Goal: Information Seeking & Learning: Compare options

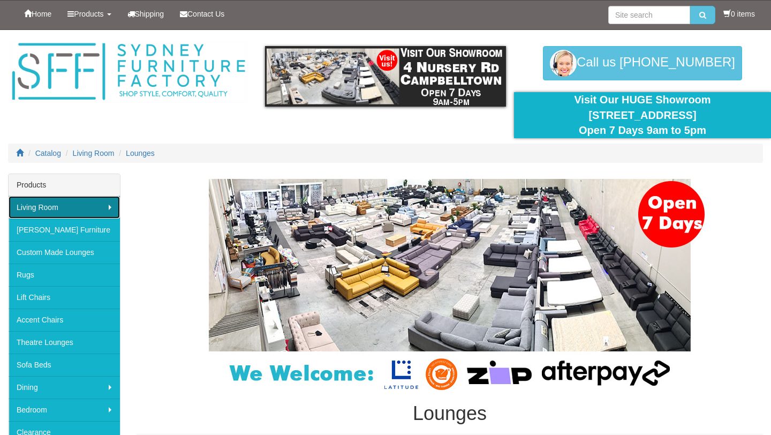
click at [107, 205] on link "Living Room" at bounding box center [64, 207] width 111 height 22
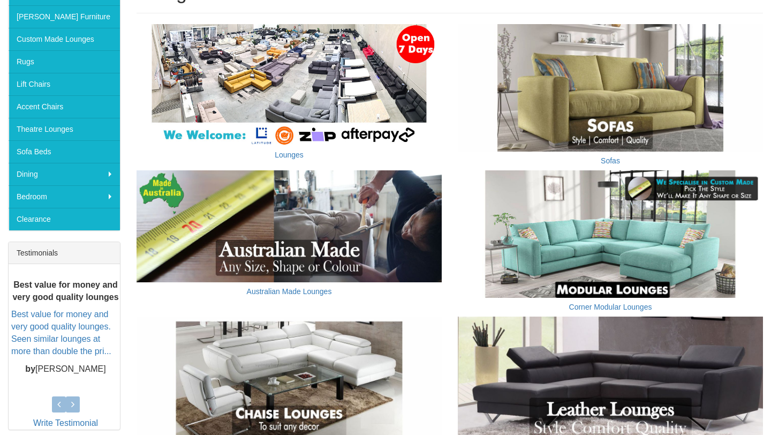
scroll to position [182, 0]
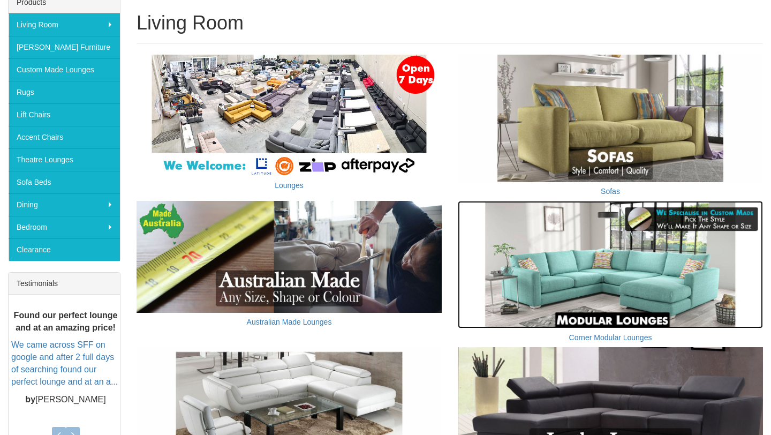
click at [558, 256] on img at bounding box center [610, 264] width 305 height 127
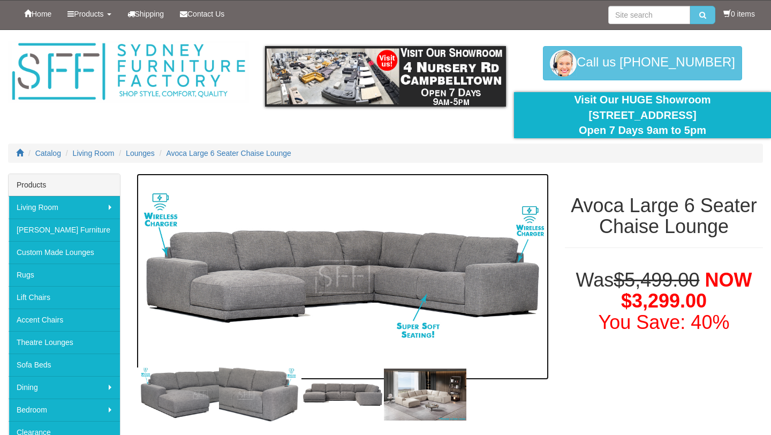
click at [359, 257] on img at bounding box center [342, 276] width 412 height 206
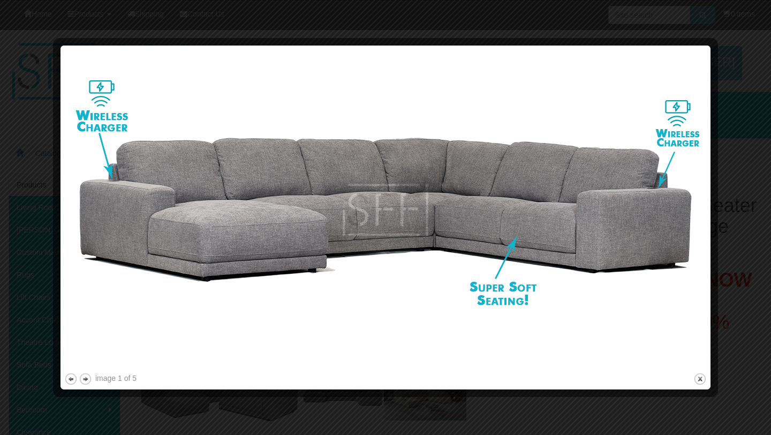
click at [756, 63] on div at bounding box center [385, 217] width 771 height 435
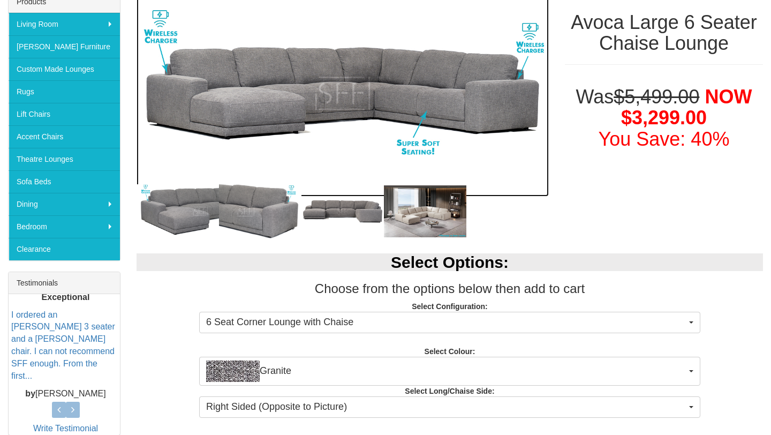
scroll to position [186, 0]
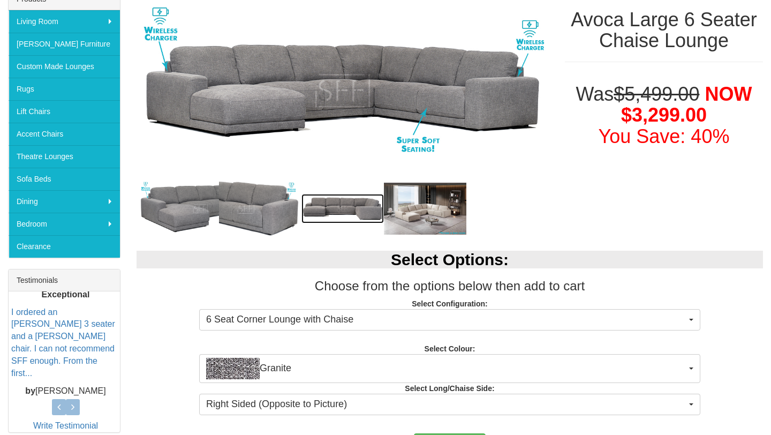
click at [336, 201] on img at bounding box center [342, 209] width 82 height 30
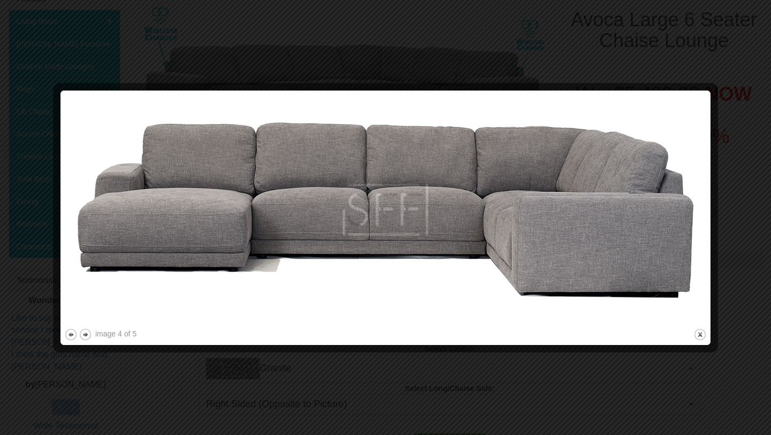
click at [666, 277] on img at bounding box center [385, 210] width 642 height 232
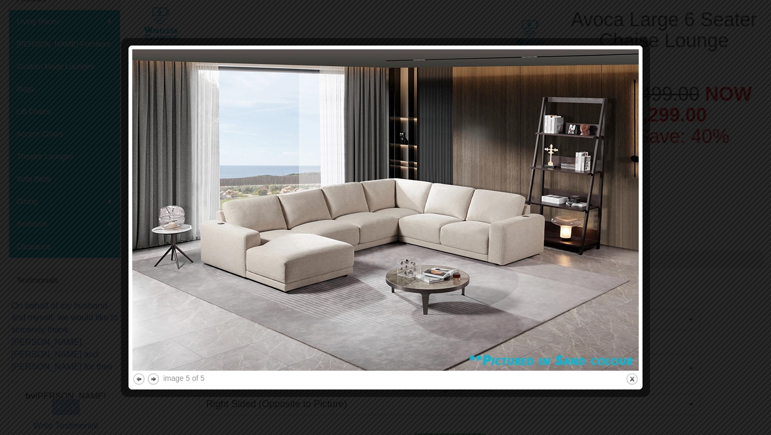
click at [542, 200] on img at bounding box center [385, 209] width 506 height 321
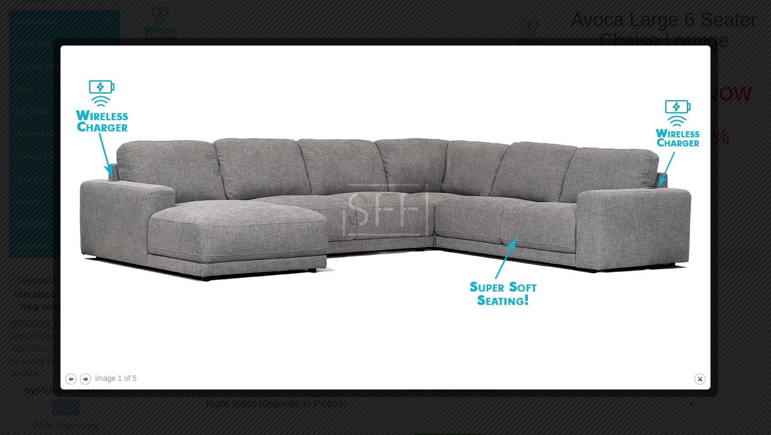
click at [745, 196] on div at bounding box center [385, 217] width 771 height 435
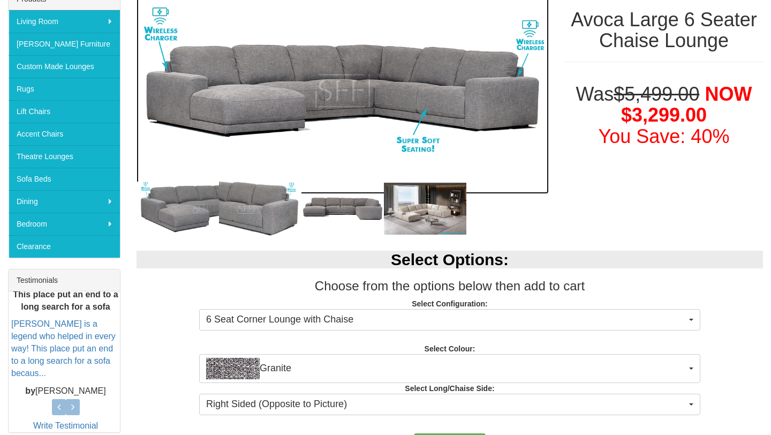
scroll to position [173, 0]
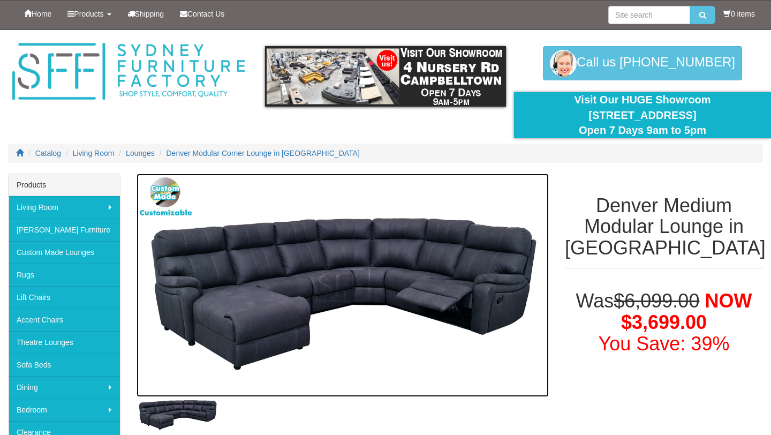
click at [363, 295] on img at bounding box center [342, 284] width 412 height 223
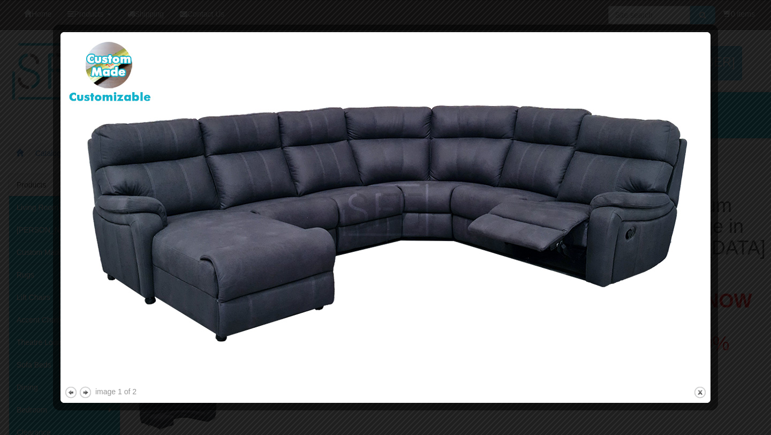
click at [614, 226] on img at bounding box center [385, 210] width 642 height 348
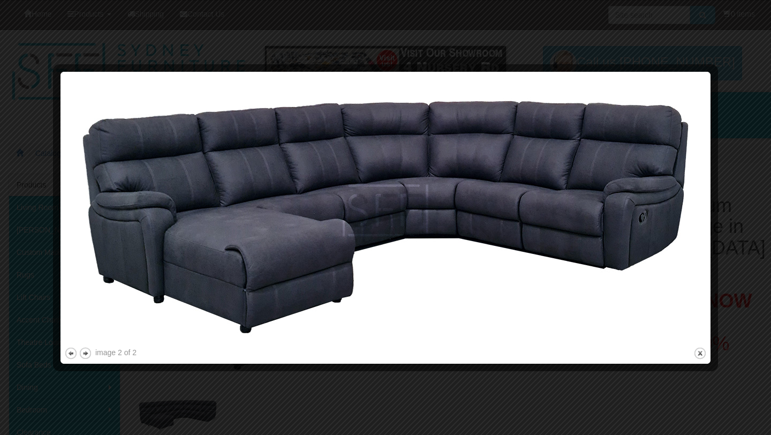
click at [644, 216] on img at bounding box center [385, 209] width 642 height 269
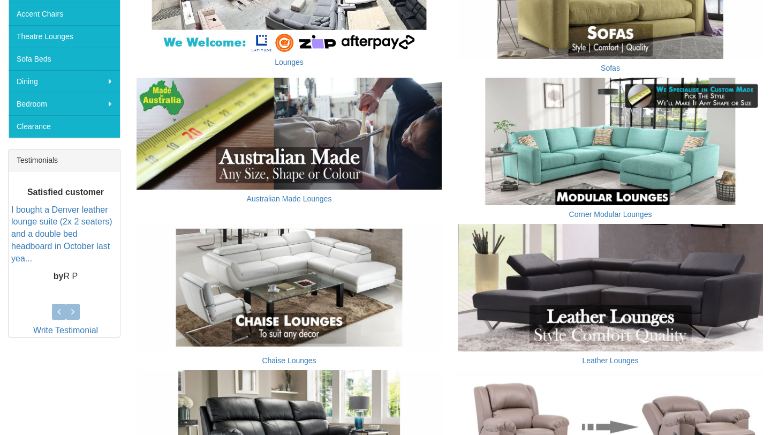
scroll to position [338, 0]
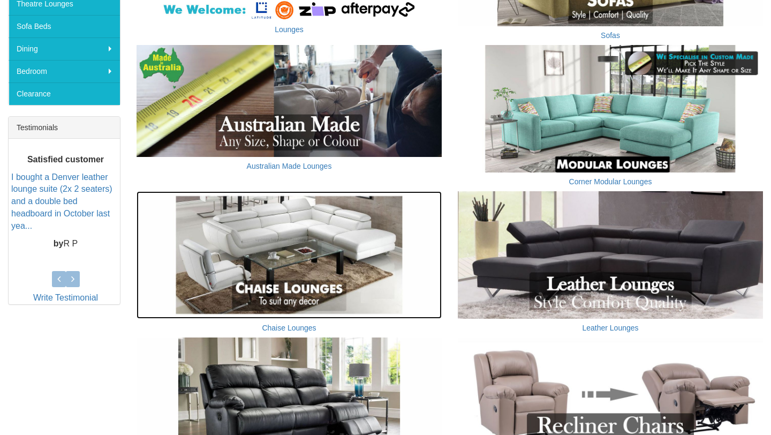
click at [340, 255] on img at bounding box center [288, 254] width 305 height 127
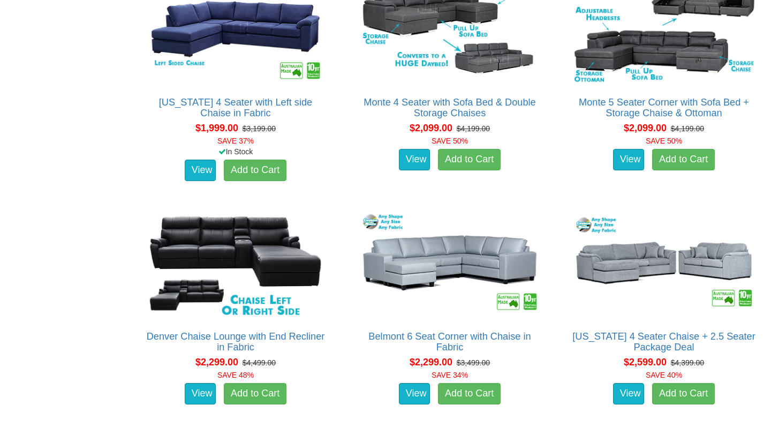
scroll to position [1342, 0]
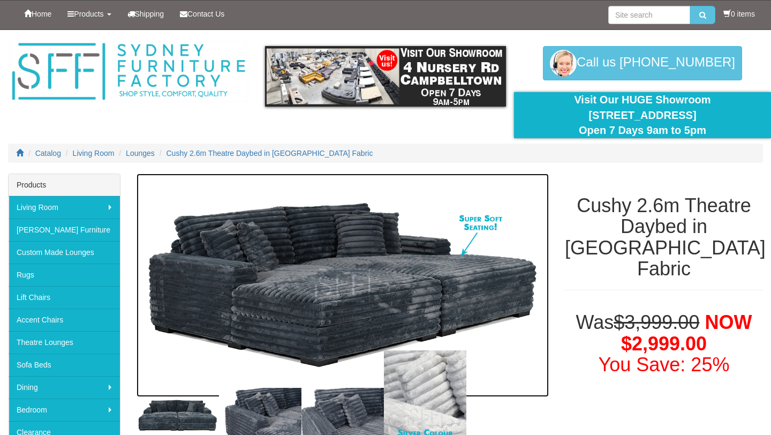
click at [372, 280] on img at bounding box center [342, 284] width 412 height 223
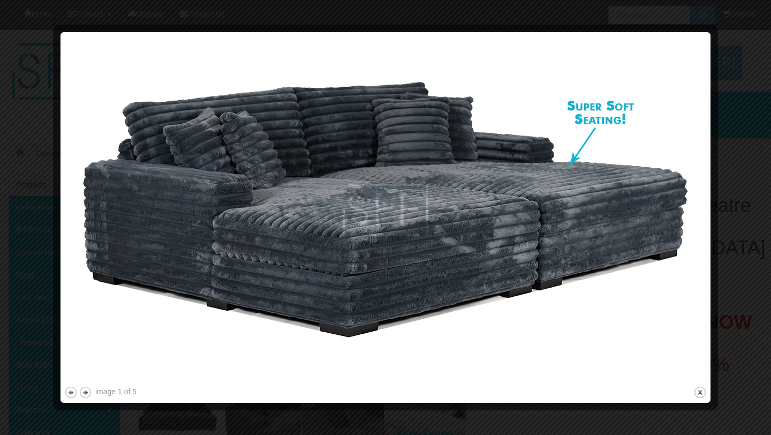
click at [670, 213] on img at bounding box center [385, 210] width 642 height 348
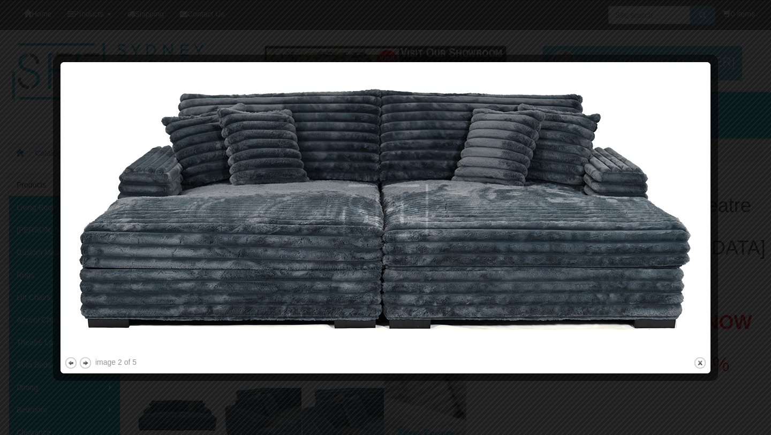
click at [668, 220] on img at bounding box center [385, 210] width 642 height 288
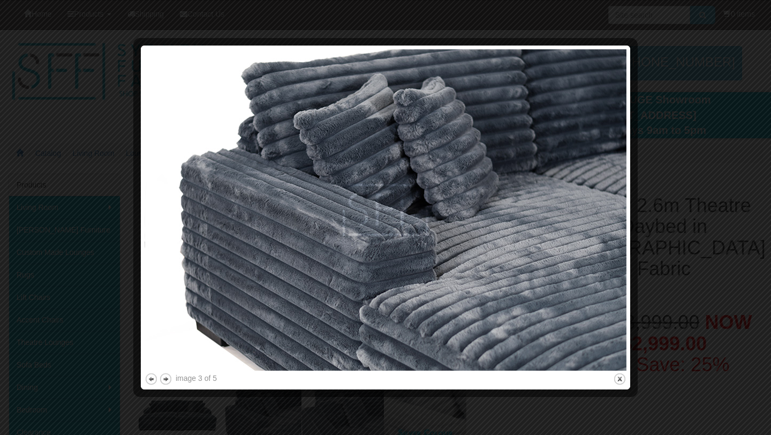
click at [600, 214] on img at bounding box center [385, 209] width 482 height 321
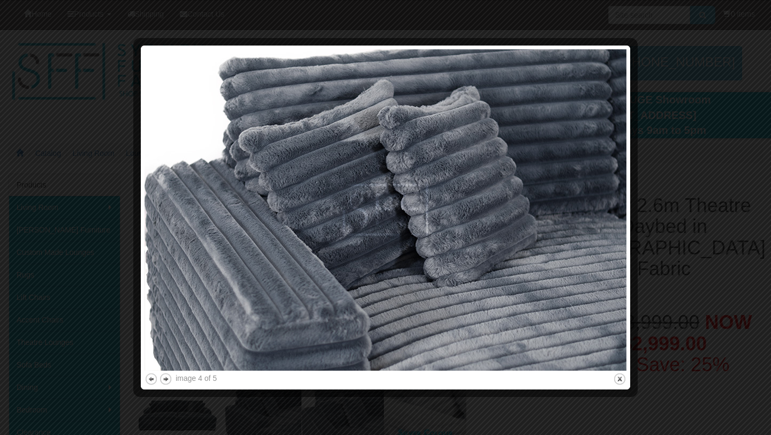
click at [600, 214] on img at bounding box center [385, 209] width 482 height 321
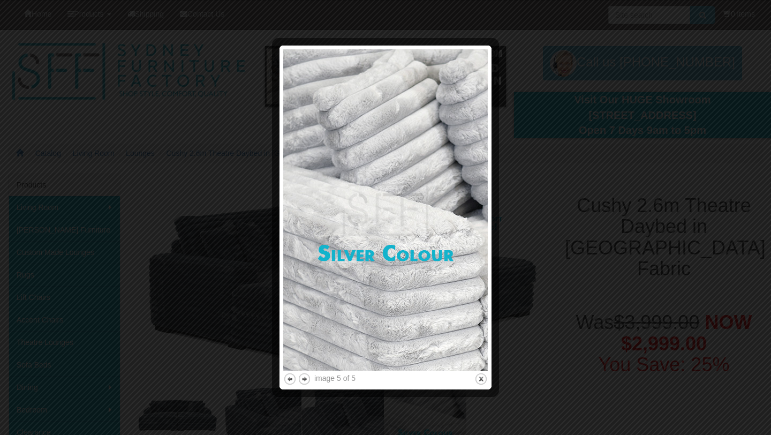
click at [595, 217] on div at bounding box center [385, 217] width 771 height 435
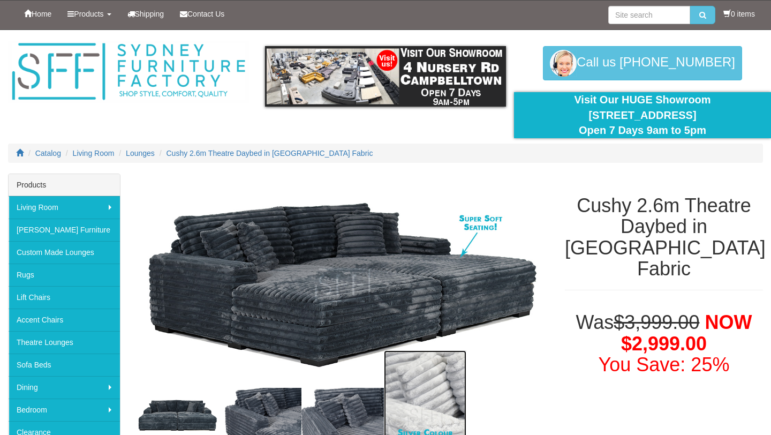
scroll to position [45, 0]
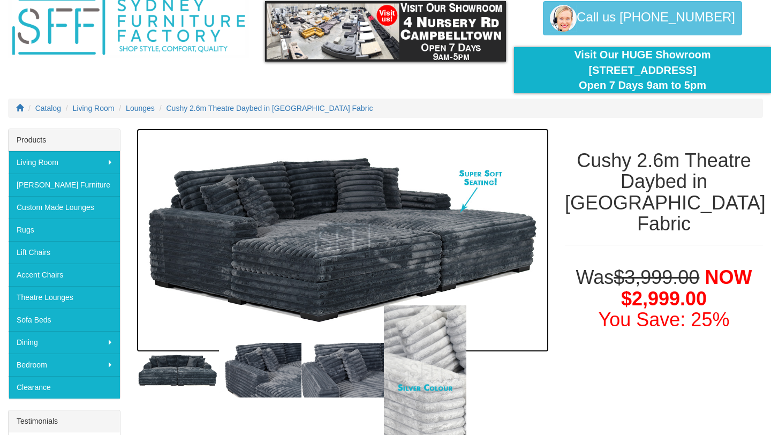
click at [416, 247] on img at bounding box center [342, 239] width 412 height 223
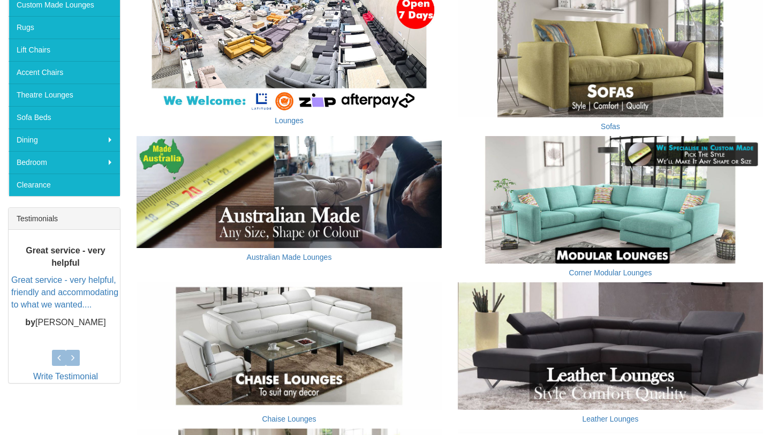
scroll to position [246, 0]
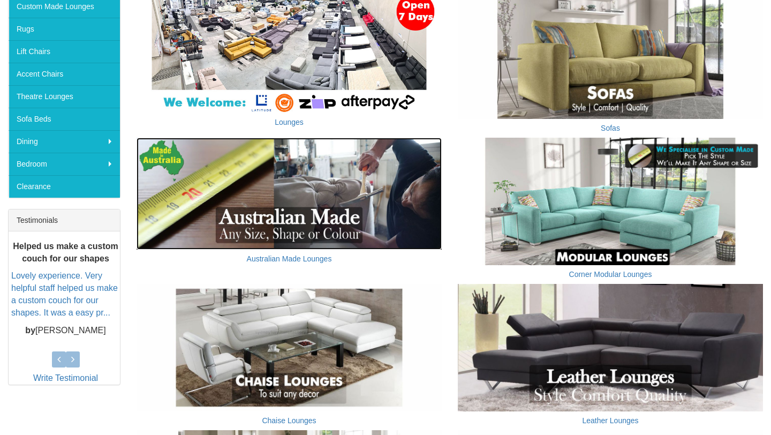
click at [327, 189] on img at bounding box center [288, 194] width 305 height 112
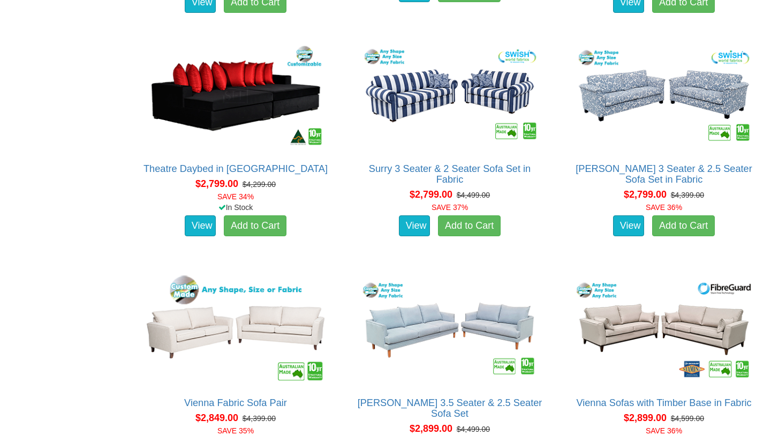
scroll to position [1318, 0]
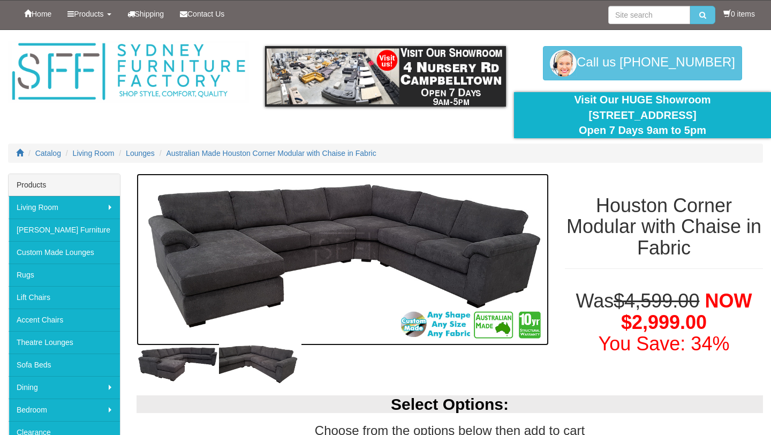
click at [381, 215] on img at bounding box center [342, 259] width 412 height 172
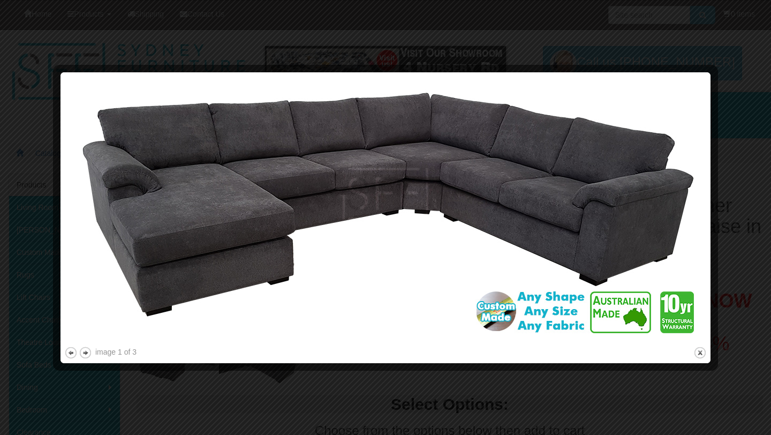
click at [690, 204] on img at bounding box center [385, 210] width 642 height 268
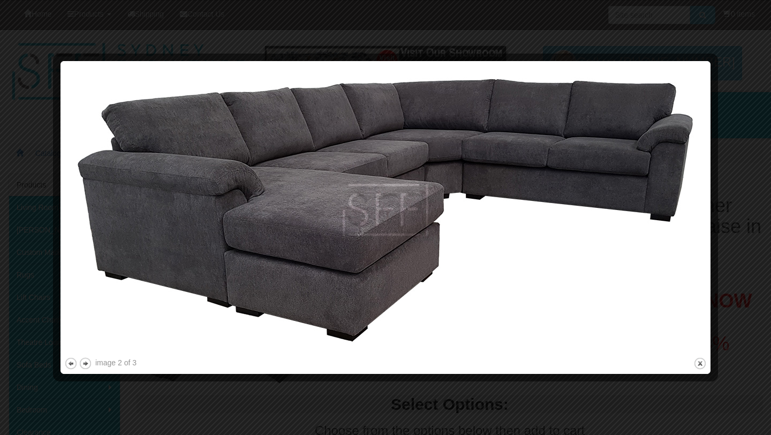
click at [690, 204] on img at bounding box center [385, 210] width 642 height 290
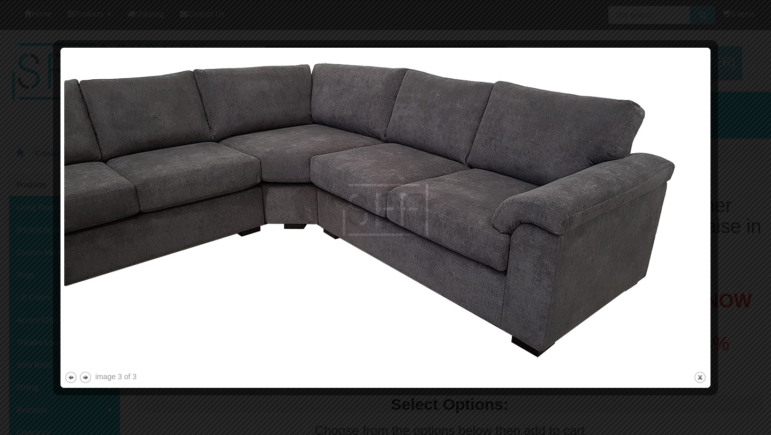
click at [690, 204] on img at bounding box center [385, 209] width 642 height 317
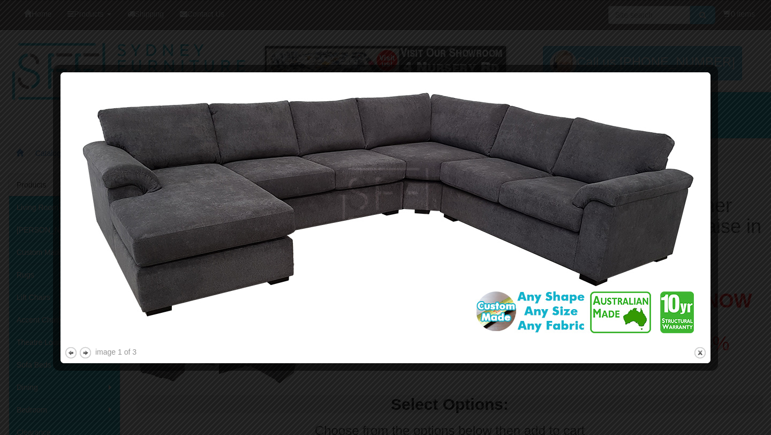
click at [690, 204] on img at bounding box center [385, 210] width 642 height 268
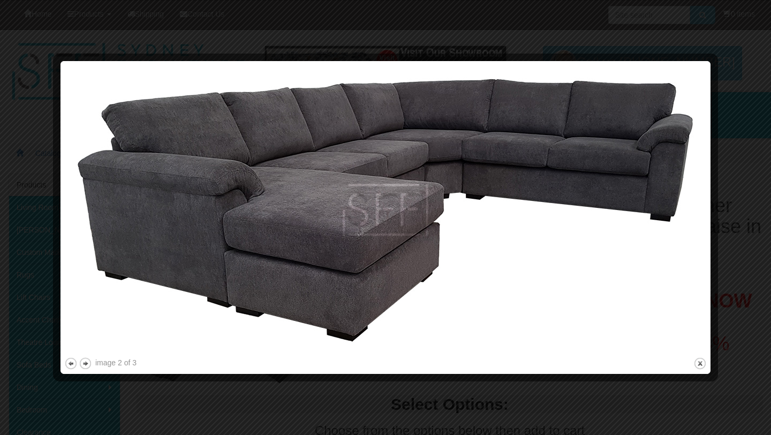
click at [690, 204] on img at bounding box center [385, 210] width 642 height 290
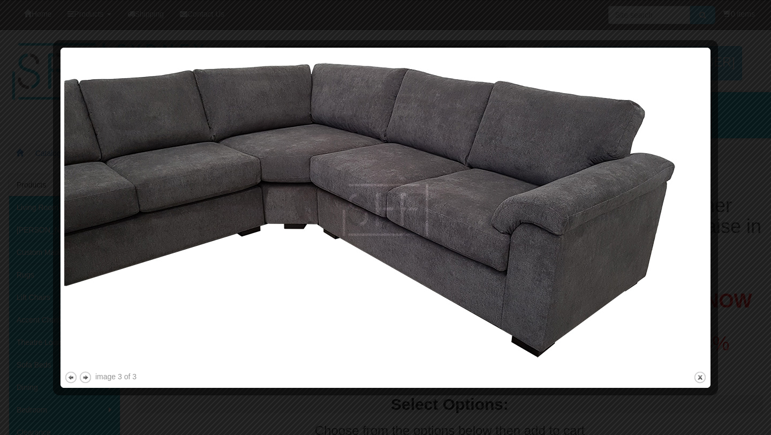
click at [690, 204] on img at bounding box center [385, 209] width 642 height 317
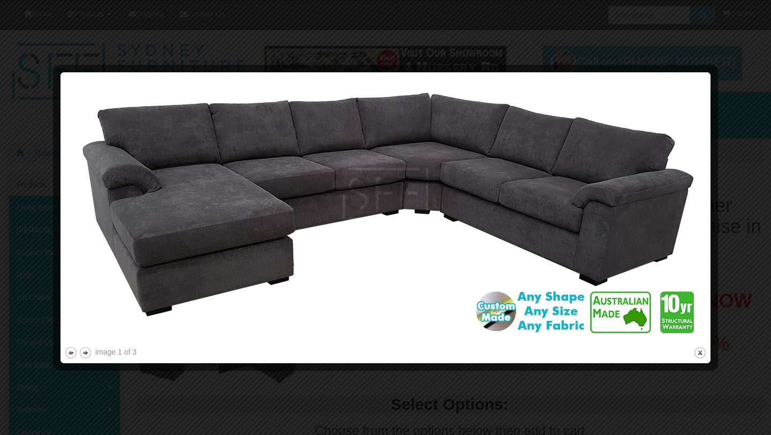
click at [723, 65] on div at bounding box center [385, 217] width 771 height 435
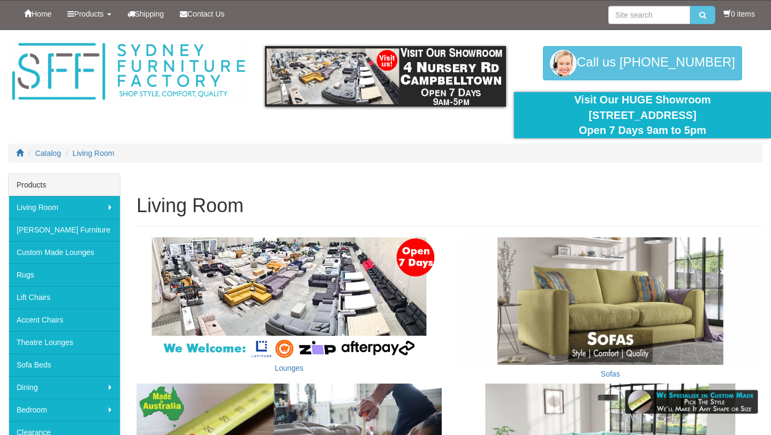
scroll to position [246, 0]
